Goal: Obtain resource: Download file/media

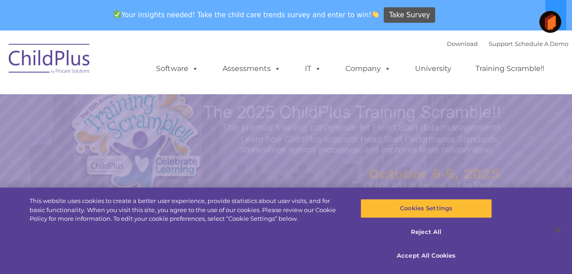
select select "MEDIUM"
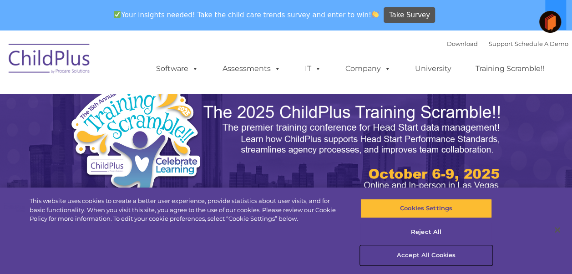
click at [430, 257] on button "Accept All Cookies" at bounding box center [427, 255] width 132 height 19
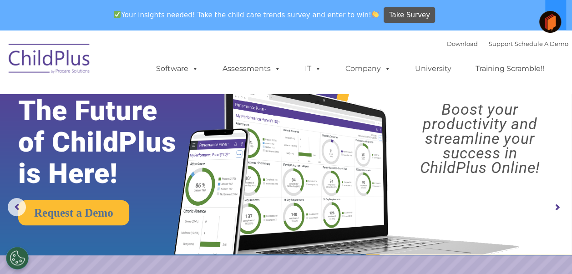
click at [71, 55] on img at bounding box center [49, 60] width 91 height 46
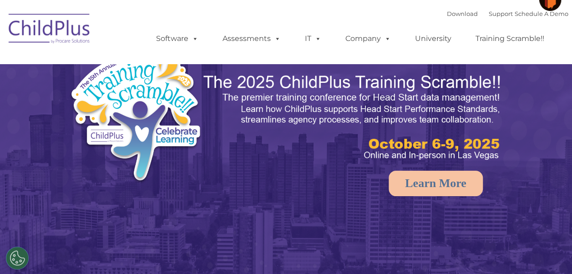
select select "MEDIUM"
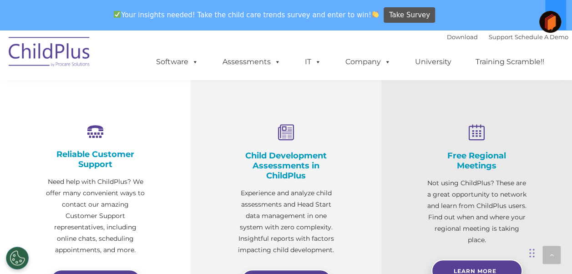
scroll to position [346, 0]
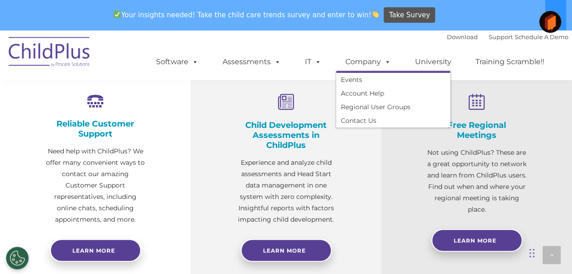
click at [381, 61] on span at bounding box center [386, 61] width 10 height 9
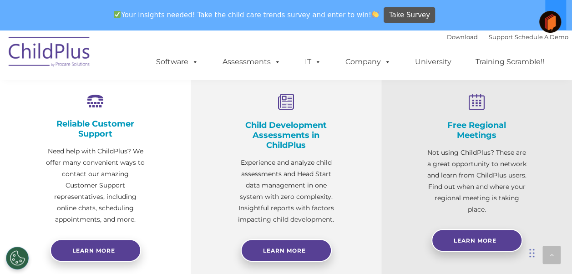
click at [381, 61] on span at bounding box center [386, 61] width 10 height 9
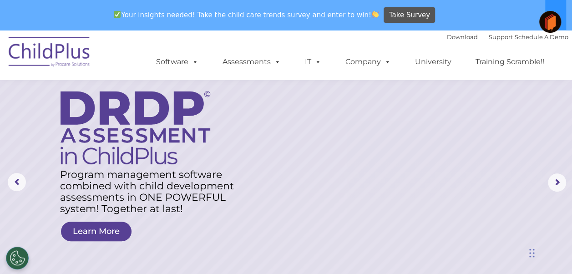
scroll to position [0, 0]
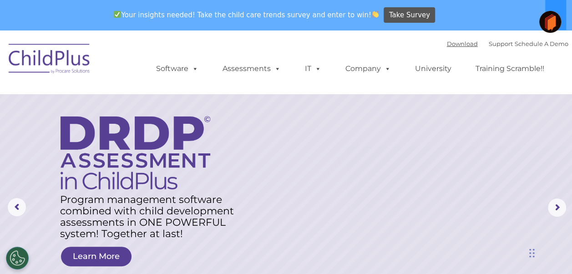
click at [447, 42] on link "Download" at bounding box center [462, 43] width 31 height 7
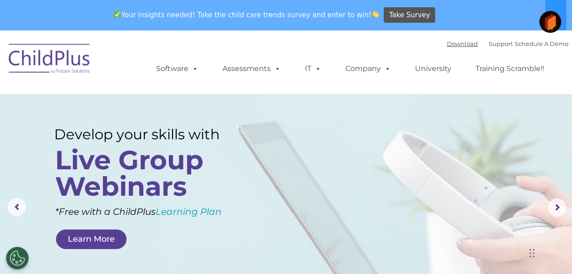
click at [455, 44] on link "Download" at bounding box center [462, 43] width 31 height 7
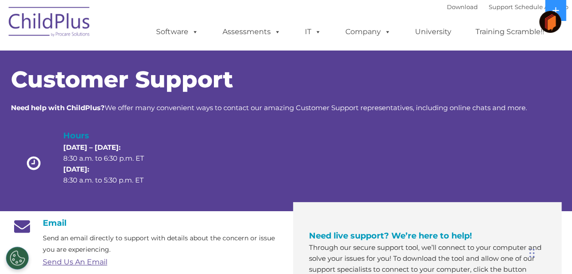
click at [217, 227] on h4 "Email" at bounding box center [145, 223] width 269 height 10
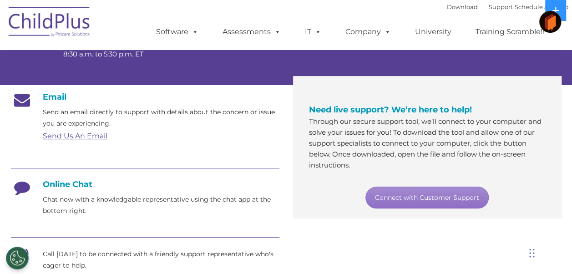
scroll to position [126, 0]
